Goal: Task Accomplishment & Management: Manage account settings

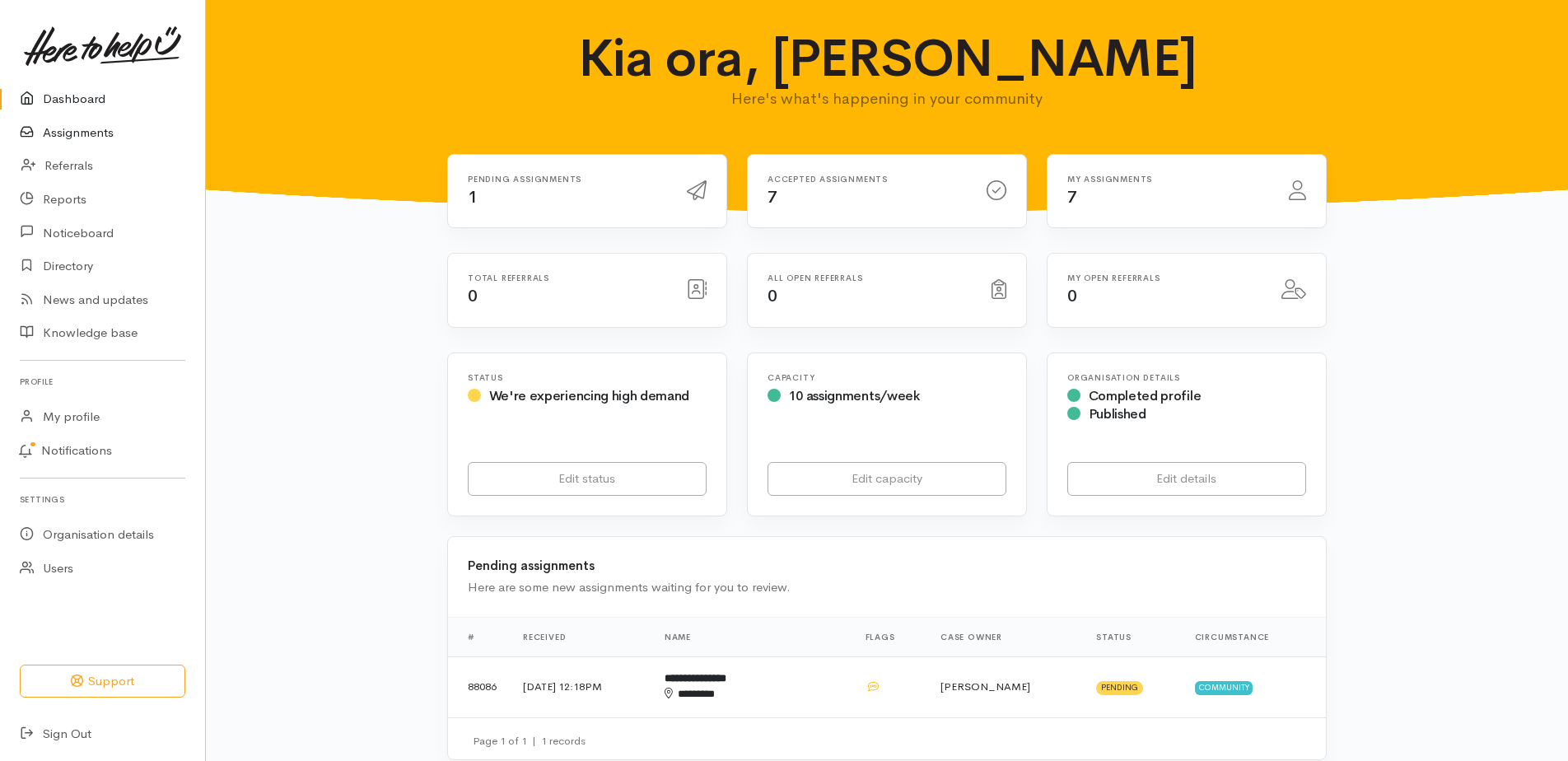
click at [77, 145] on link "Assignments" at bounding box center [102, 132] width 205 height 34
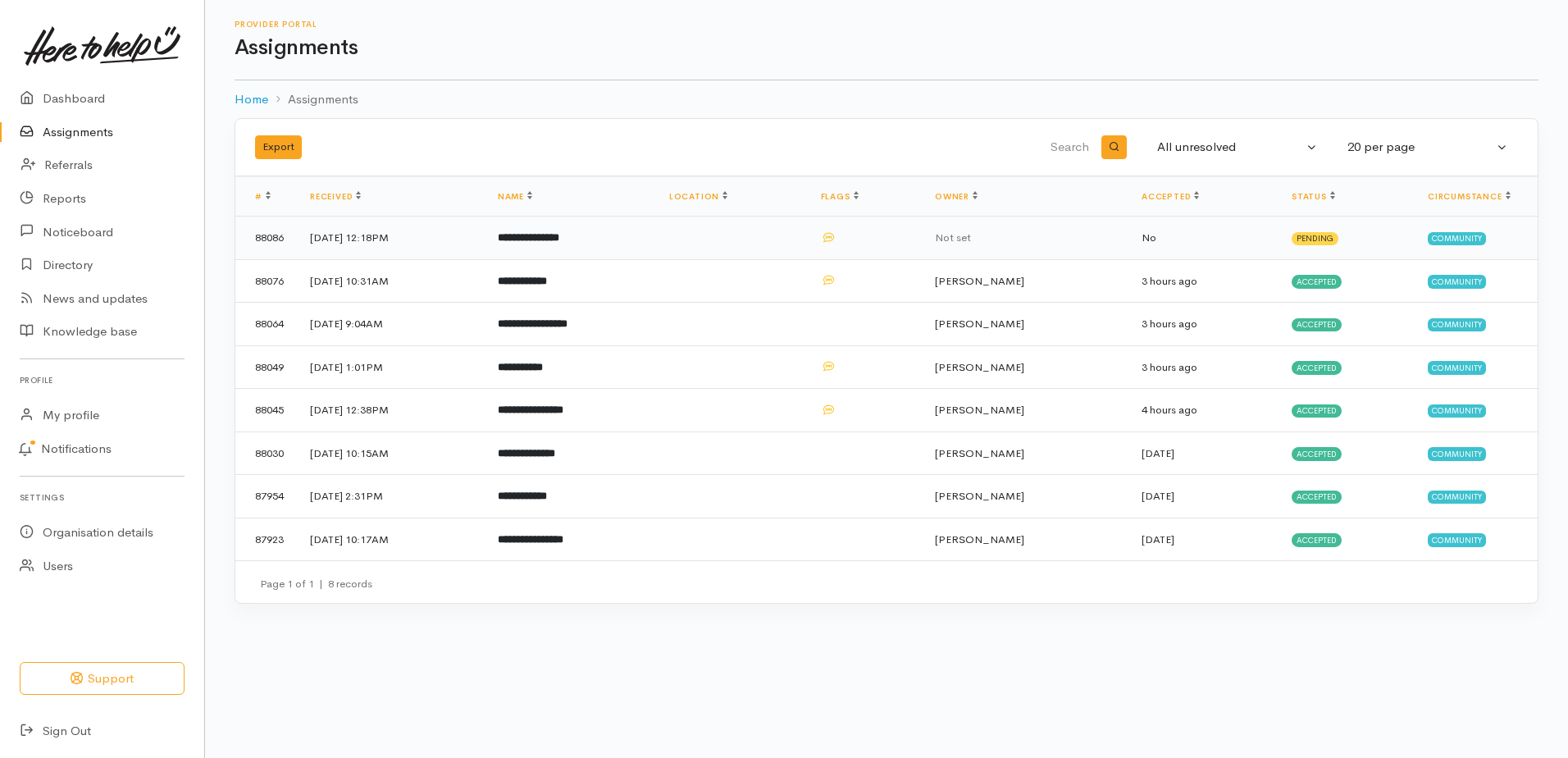
click at [559, 242] on b "**********" at bounding box center [528, 238] width 62 height 11
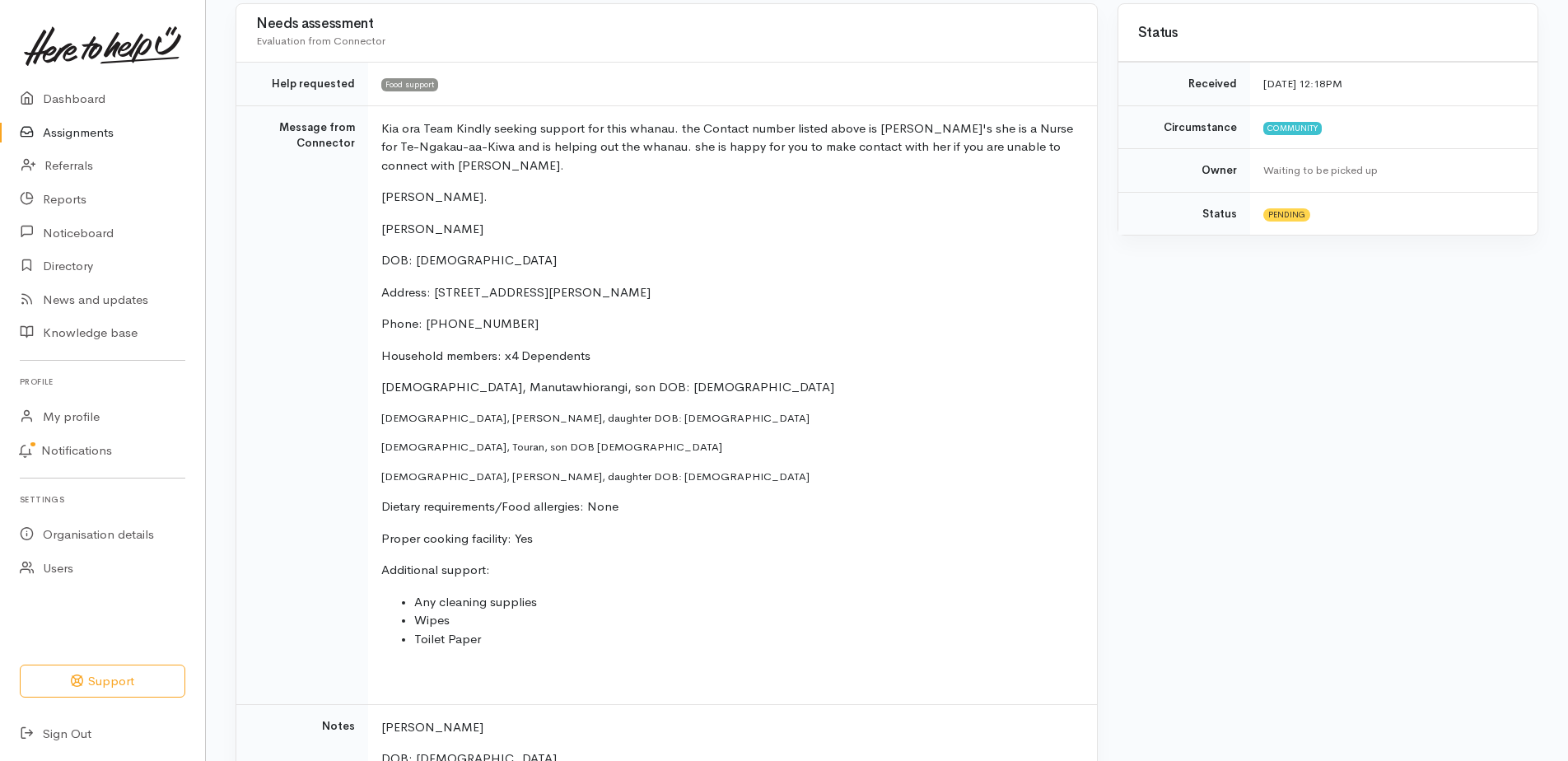
scroll to position [318, 0]
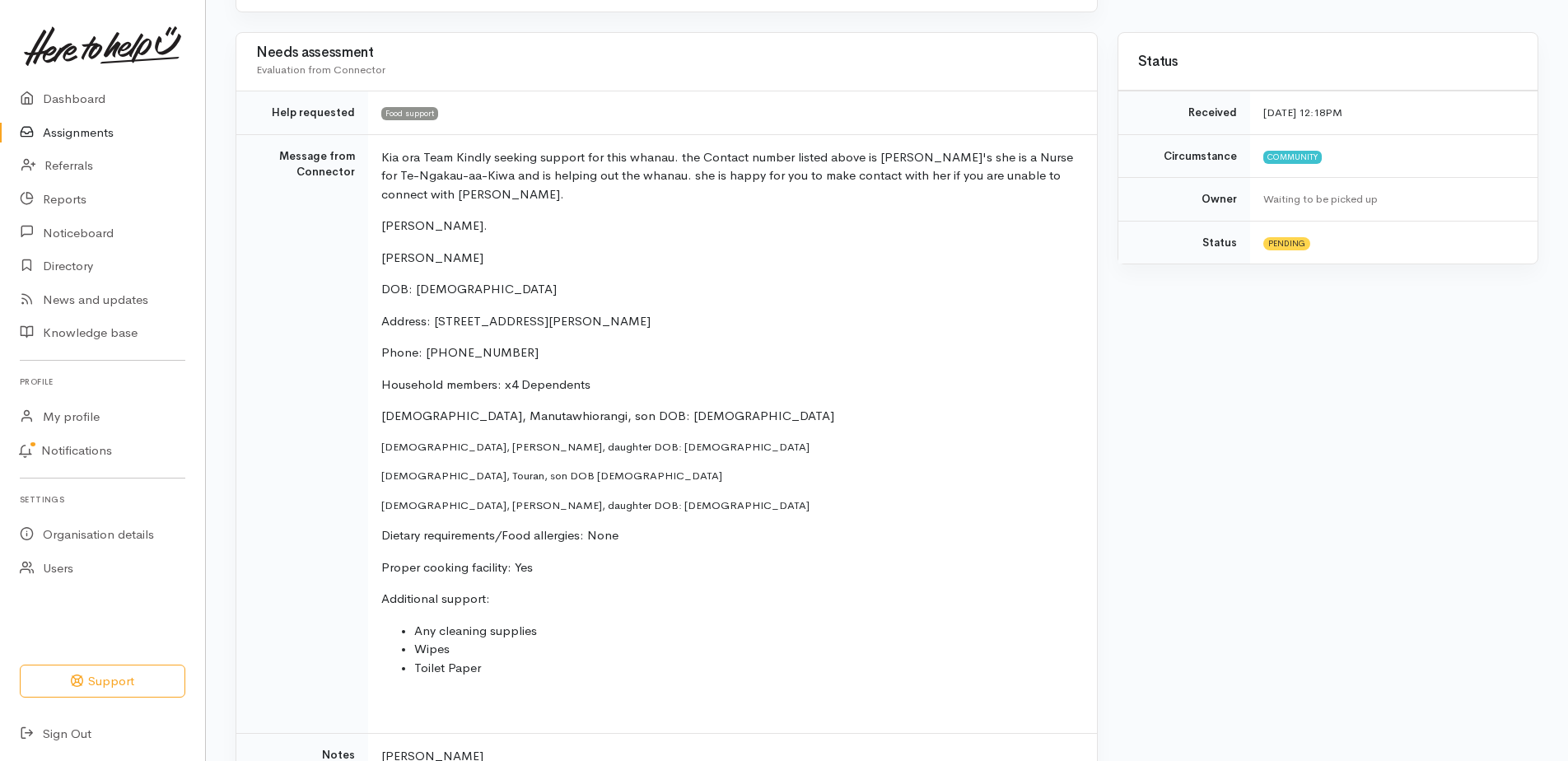
click at [69, 143] on link "Assignments" at bounding box center [102, 132] width 205 height 34
